Goal: Information Seeking & Learning: Learn about a topic

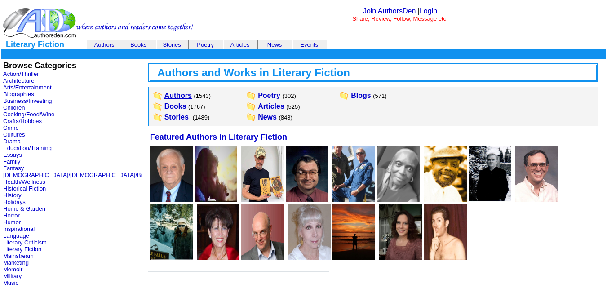
click at [164, 96] on link "Authors" at bounding box center [177, 96] width 27 height 8
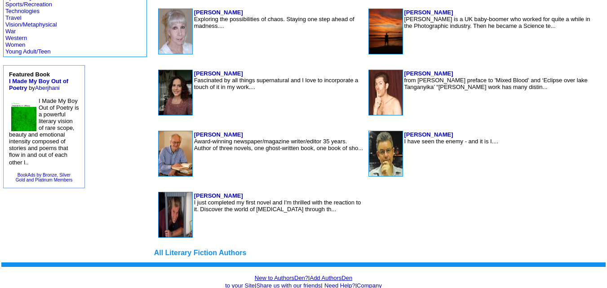
scroll to position [610, 0]
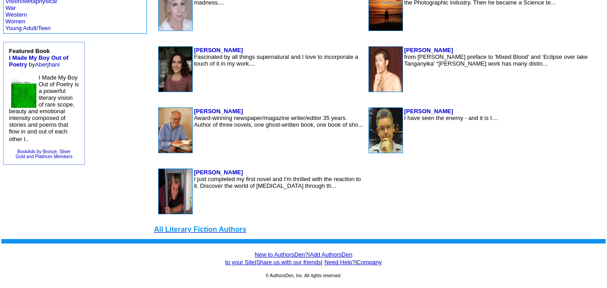
click at [154, 231] on font "All Literary Fiction Authors" at bounding box center [200, 229] width 92 height 8
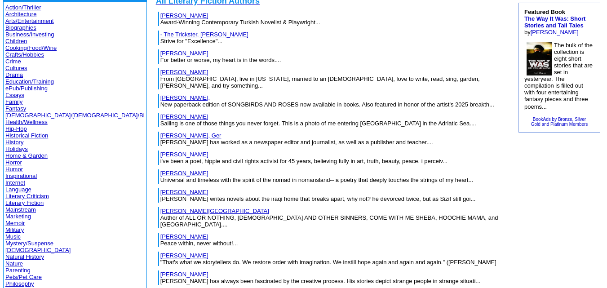
scroll to position [71, 0]
click at [38, 202] on link "Literary Fiction" at bounding box center [24, 203] width 38 height 7
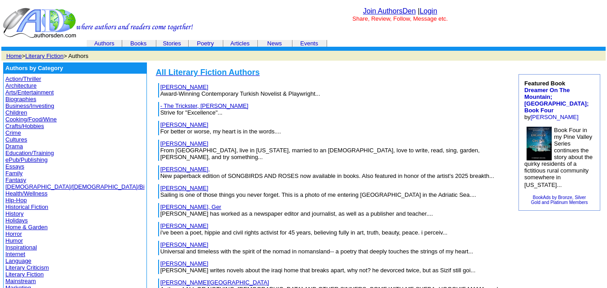
click at [140, 43] on link "Books" at bounding box center [138, 43] width 16 height 7
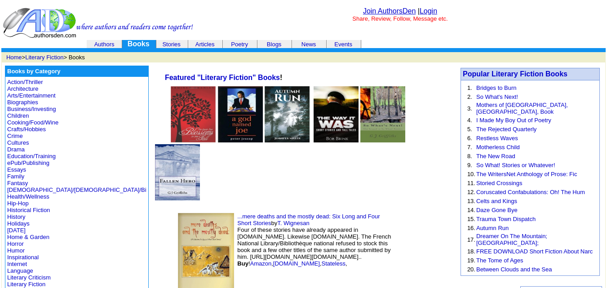
click at [106, 41] on link "Authors" at bounding box center [104, 44] width 20 height 7
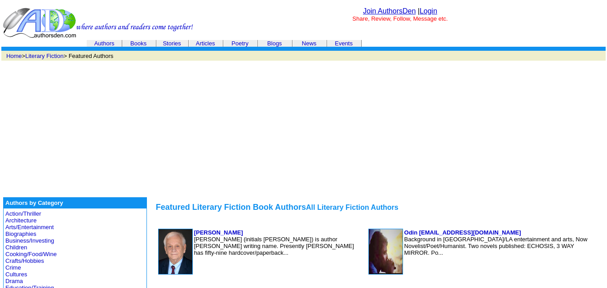
click at [132, 41] on link "Books" at bounding box center [138, 43] width 16 height 7
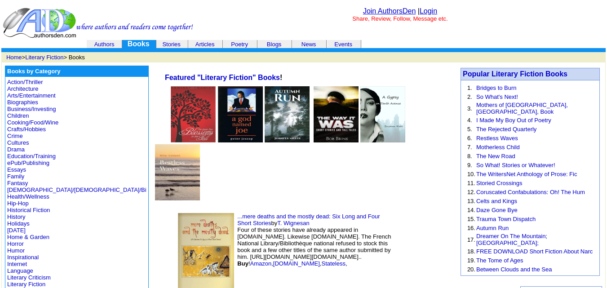
click at [103, 43] on link "Authors" at bounding box center [104, 44] width 20 height 7
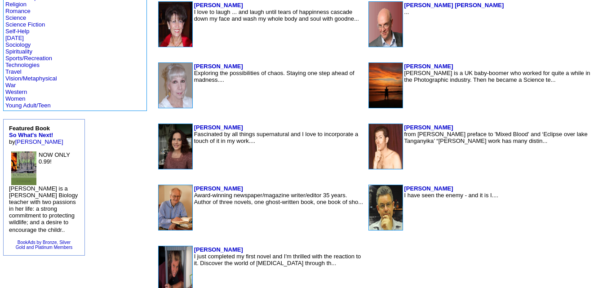
scroll to position [610, 0]
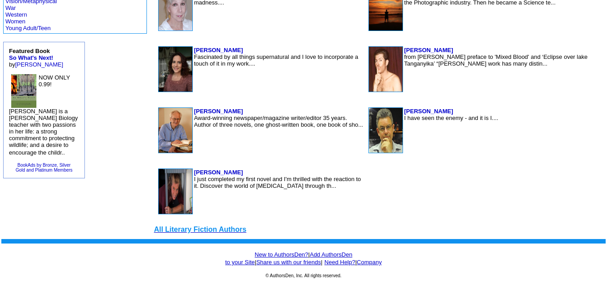
click at [154, 229] on font "All Literary Fiction Authors" at bounding box center [200, 229] width 92 height 8
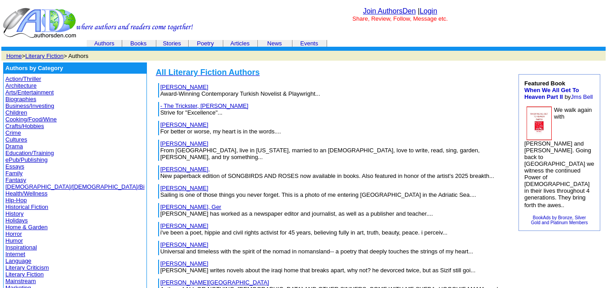
click at [353, 130] on td "Abate, Barbara For better or worse, my heart is in the words...." at bounding box center [333, 128] width 347 height 14
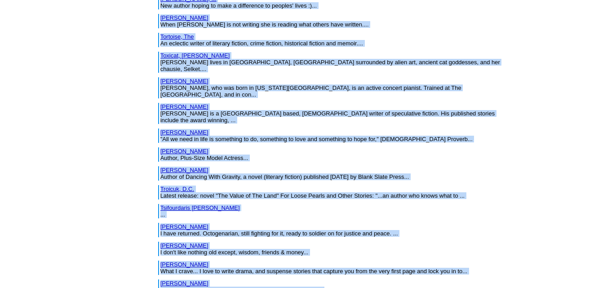
scroll to position [15473, 0]
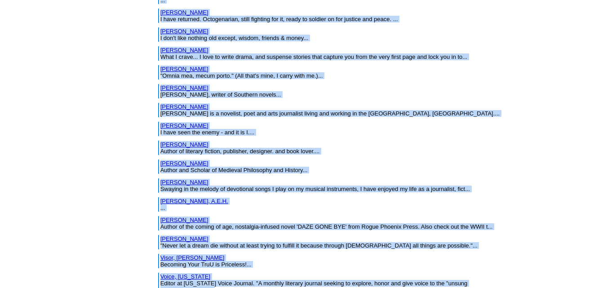
drag, startPoint x: 88, startPoint y: 73, endPoint x: 168, endPoint y: 255, distance: 198.9
copy center "All Literary Fiction Authors İldan, Mehmet Award-Winning Contemporary Turkish N…"
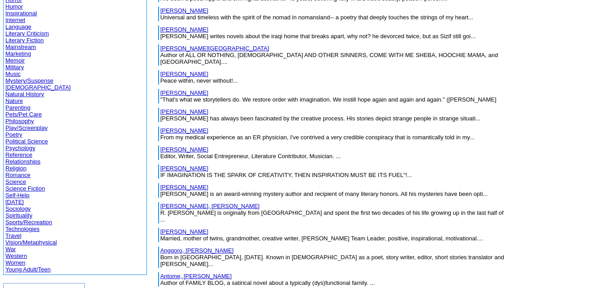
scroll to position [0, 0]
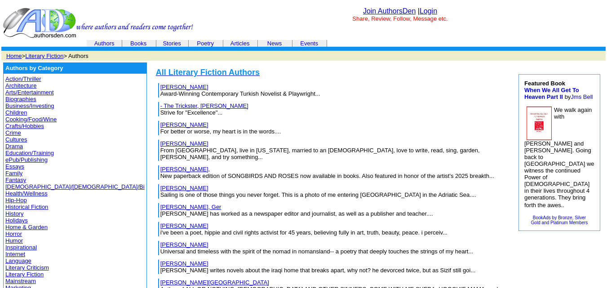
click at [160, 88] on link "[PERSON_NAME]" at bounding box center [184, 87] width 48 height 7
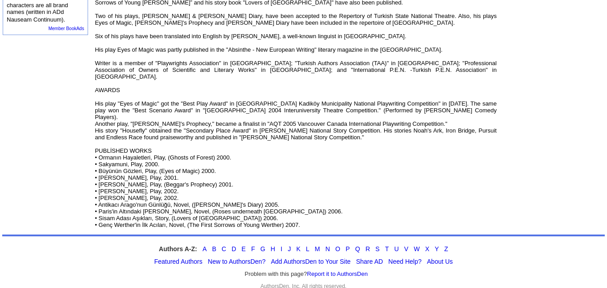
scroll to position [486, 0]
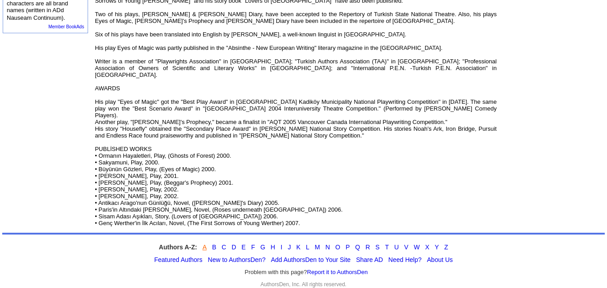
click at [203, 243] on link "A" at bounding box center [204, 246] width 4 height 7
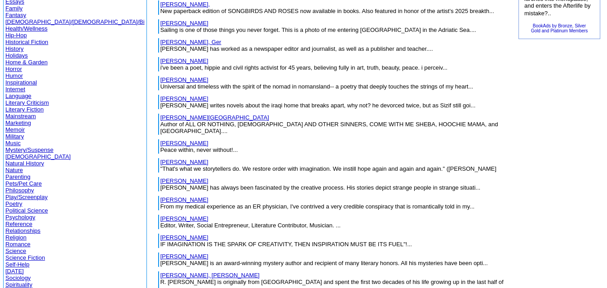
scroll to position [165, 0]
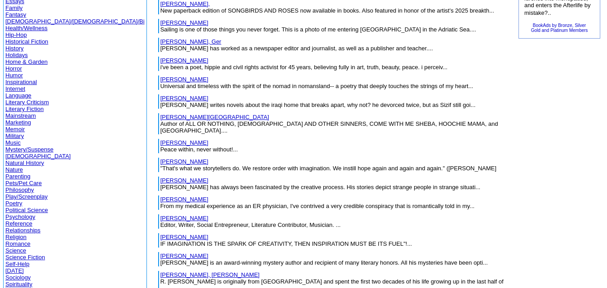
click at [28, 108] on link "Literary Fiction" at bounding box center [24, 109] width 38 height 7
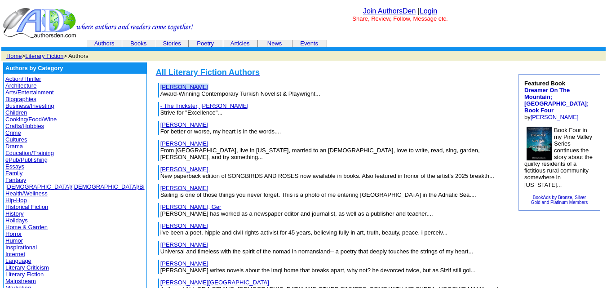
drag, startPoint x: 138, startPoint y: 88, endPoint x: 95, endPoint y: 85, distance: 42.8
click at [157, 85] on table "İldan, Mehmet Award-Winning Contemporary Turkish Novelist & Playwright..." at bounding box center [332, 90] width 351 height 16
copy tr "İldan, Mehmet"
click at [313, 101] on td "- The Trickster, Trish Strive for "Excellence"..." at bounding box center [332, 109] width 353 height 19
click at [160, 85] on link "İldan, Mehmet" at bounding box center [184, 87] width 48 height 7
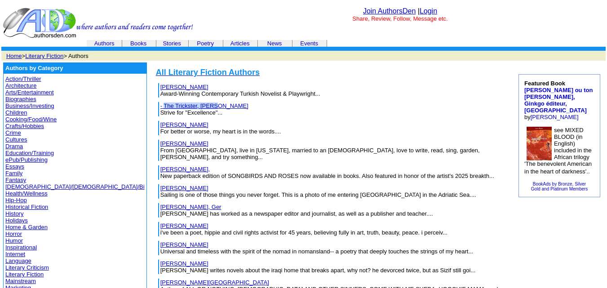
drag, startPoint x: 155, startPoint y: 106, endPoint x: 103, endPoint y: 101, distance: 52.8
click at [157, 101] on table "- The Trickster, [PERSON_NAME] Strive for "Excellence"..." at bounding box center [332, 109] width 351 height 16
click at [273, 135] on table "Abate, Barbara For better or worse, my heart is in the words...." at bounding box center [332, 128] width 351 height 16
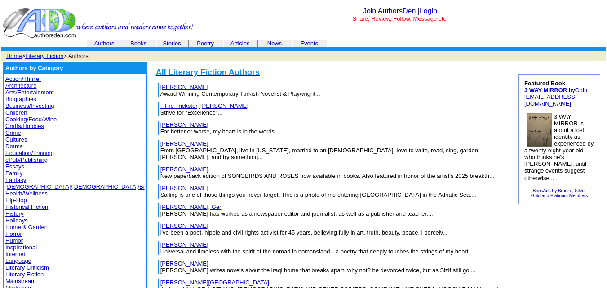
click at [58, 58] on link "Literary Fiction" at bounding box center [44, 56] width 38 height 7
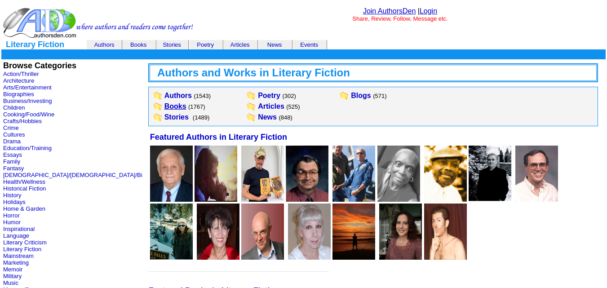
click at [164, 106] on link "Books" at bounding box center [175, 106] width 22 height 8
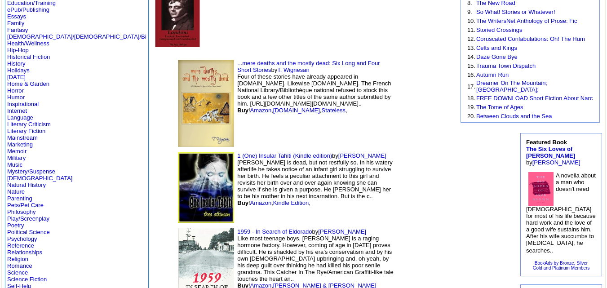
scroll to position [152, 0]
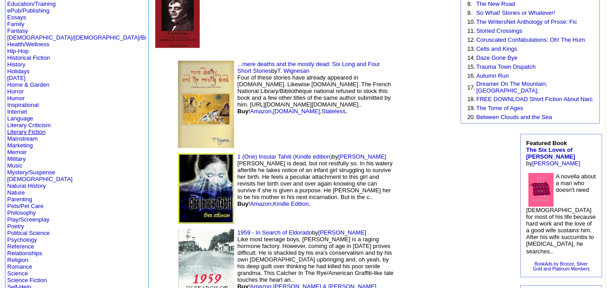
click at [19, 130] on link "Literary Fiction" at bounding box center [26, 131] width 38 height 7
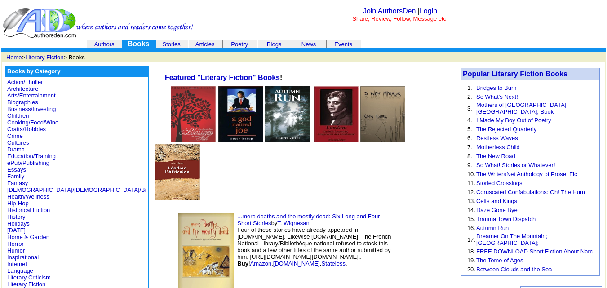
click at [105, 44] on link "Authors" at bounding box center [104, 44] width 20 height 7
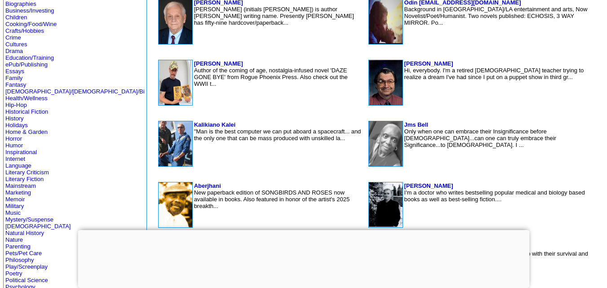
scroll to position [133, 0]
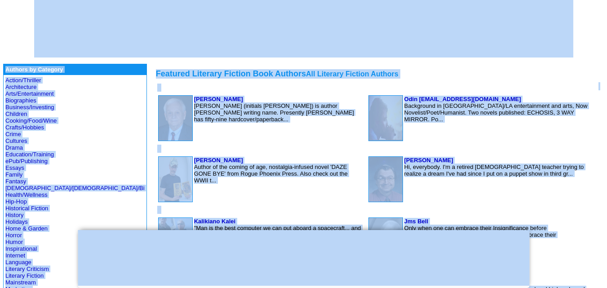
click at [281, 138] on td "[PERSON_NAME] [PERSON_NAME] (initials [PERSON_NAME]) is author [PERSON_NAME] wr…" at bounding box center [279, 118] width 170 height 46
click at [518, 119] on td "[PERSON_NAME] [PERSON_NAME][EMAIL_ADDRESS][DOMAIN_NAME] Background in [GEOGRAPH…" at bounding box center [498, 118] width 189 height 46
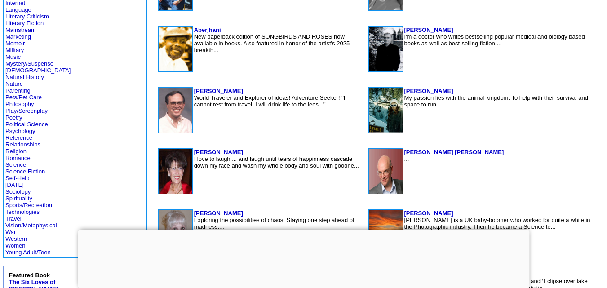
scroll to position [385, 0]
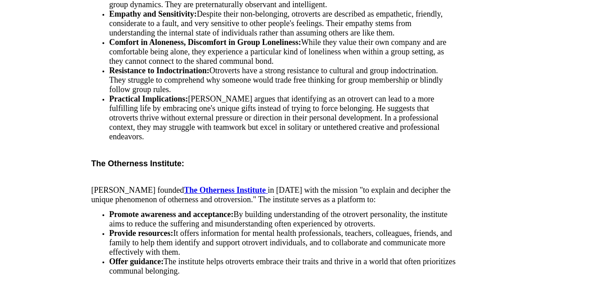
scroll to position [2045, 0]
